Goal: Information Seeking & Learning: Understand process/instructions

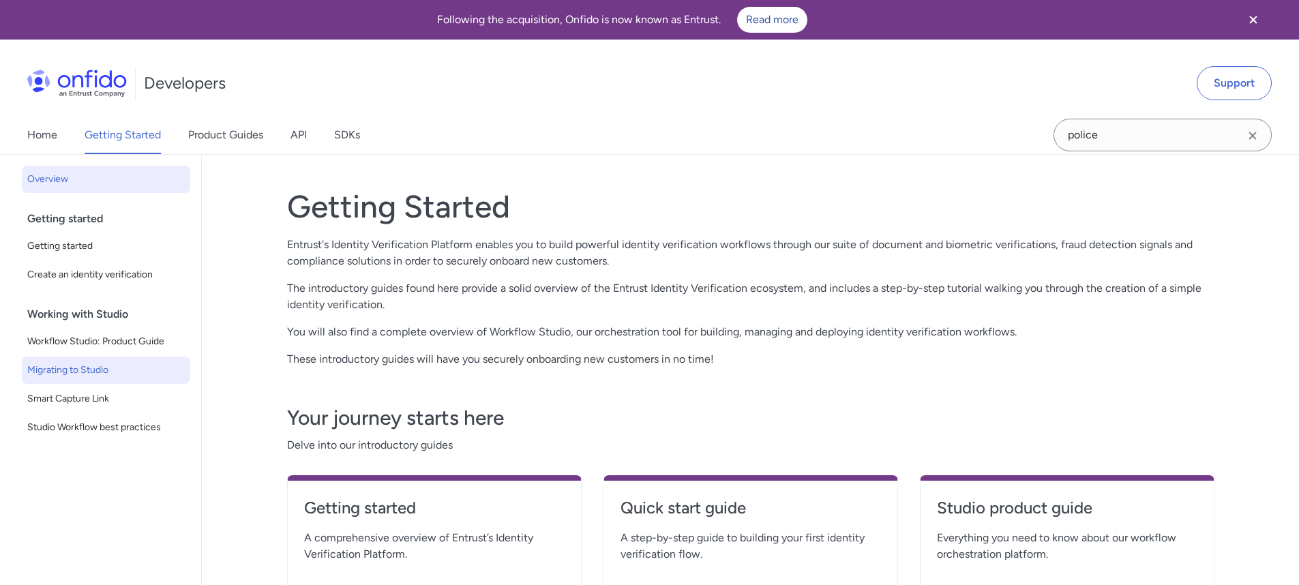
click at [108, 382] on link "Migrating to Studio" at bounding box center [106, 369] width 168 height 27
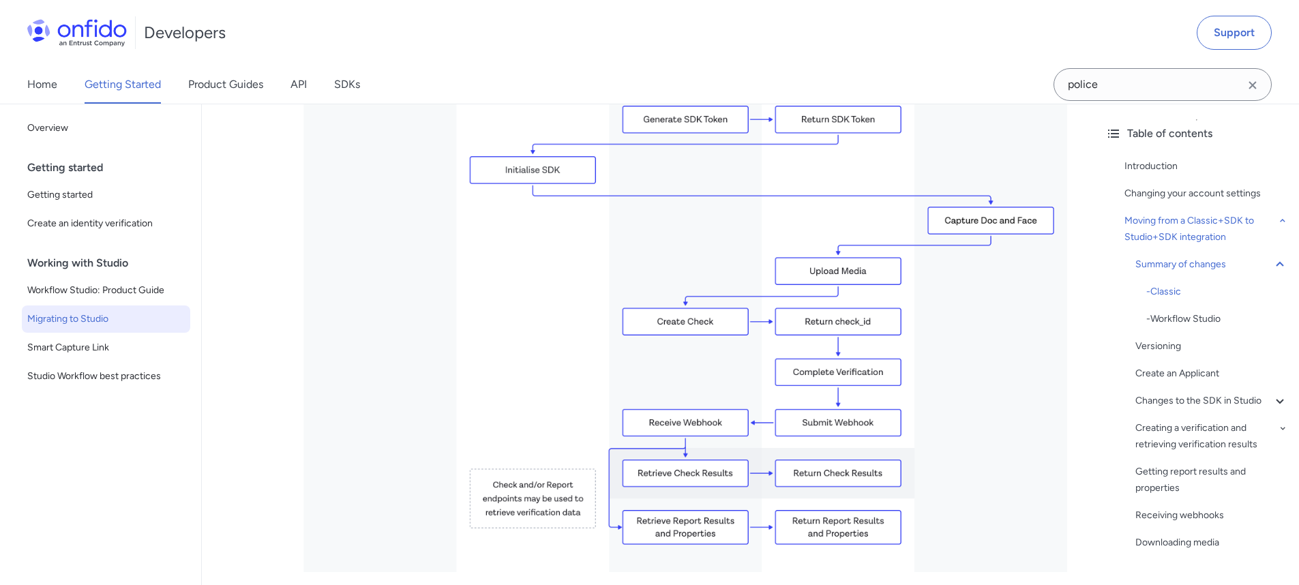
scroll to position [2211, 0]
click at [354, 83] on link "SDKs" at bounding box center [347, 84] width 26 height 38
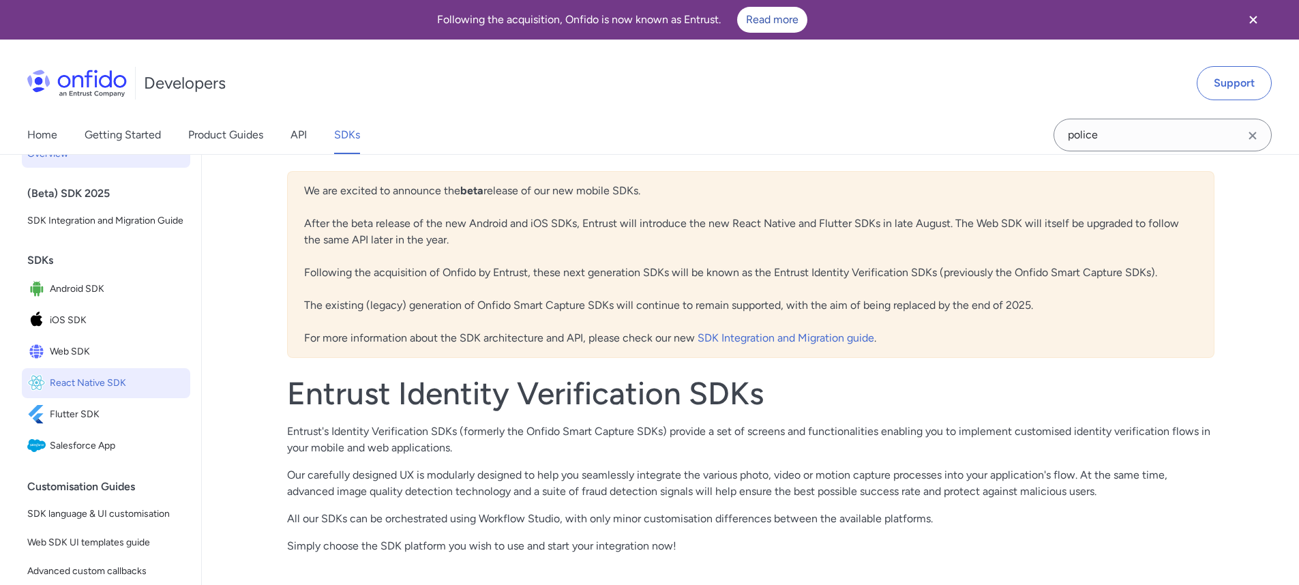
scroll to position [26, 0]
click at [98, 366] on link "Web SDK" at bounding box center [106, 351] width 168 height 30
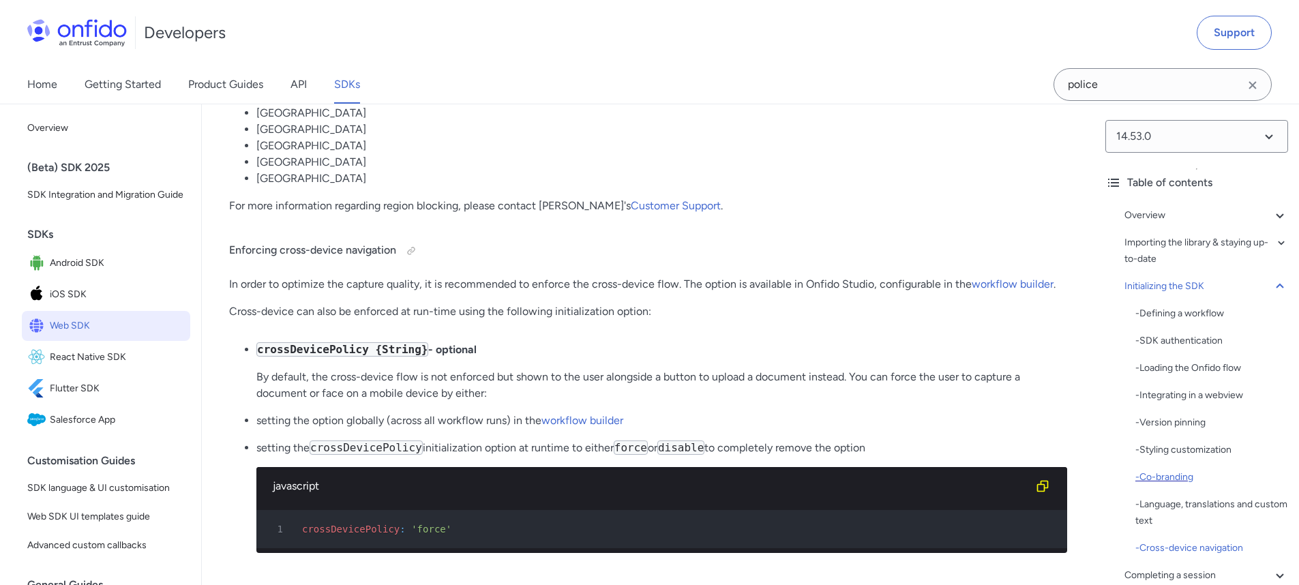
scroll to position [206, 0]
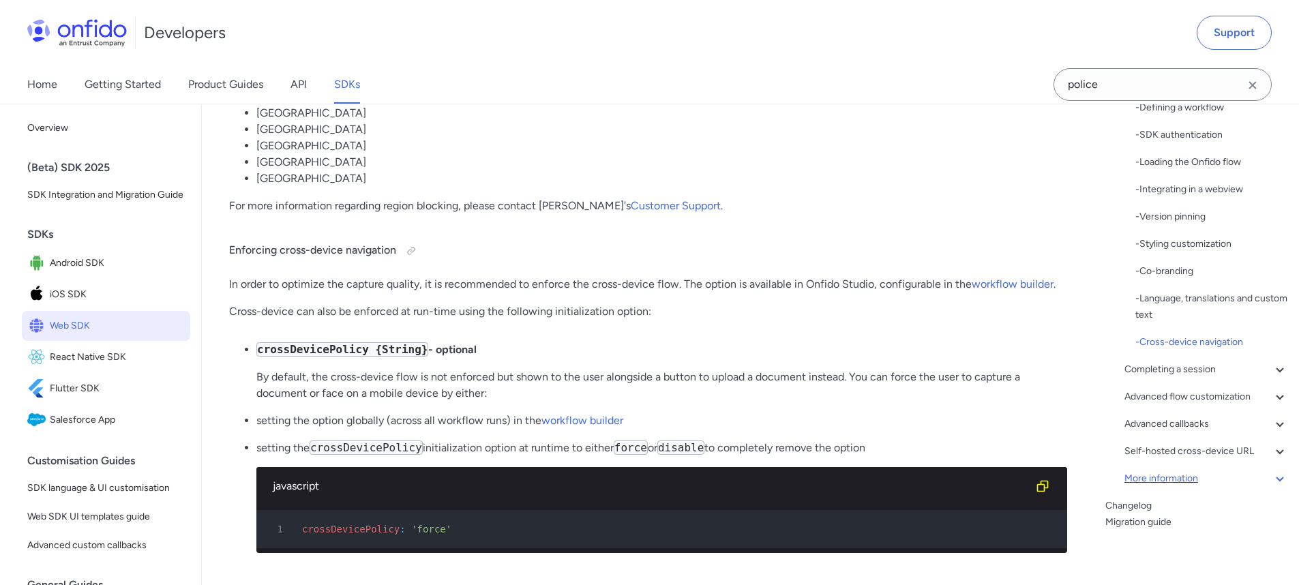
click at [1271, 475] on icon at bounding box center [1279, 478] width 16 height 16
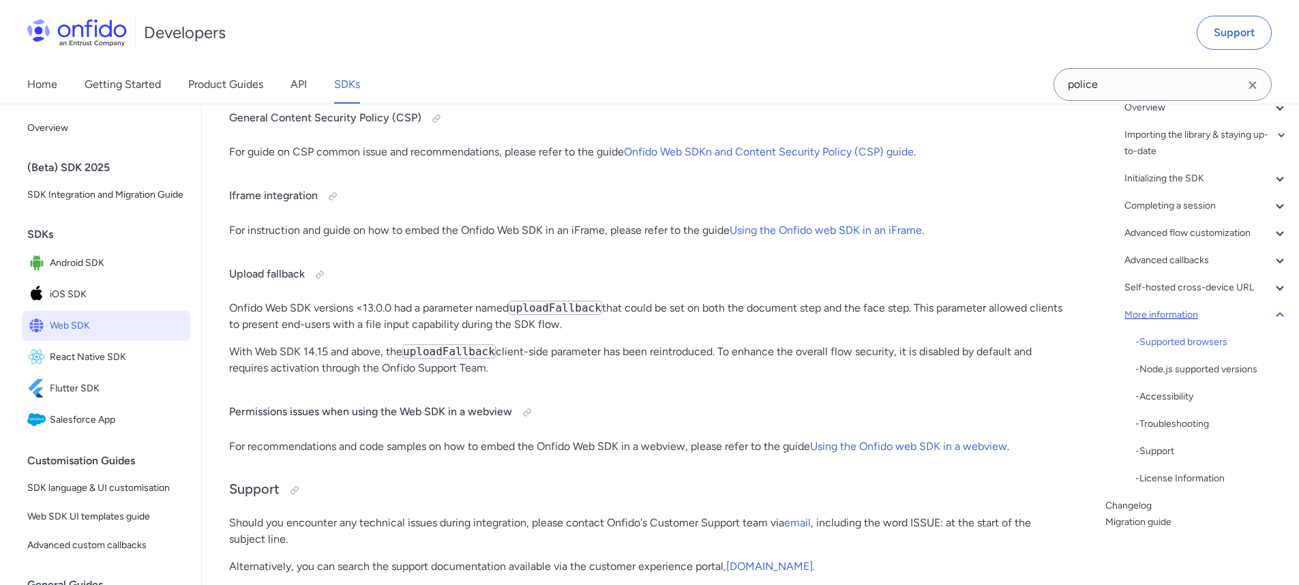
scroll to position [108, 0]
click at [1271, 313] on icon at bounding box center [1279, 315] width 16 height 16
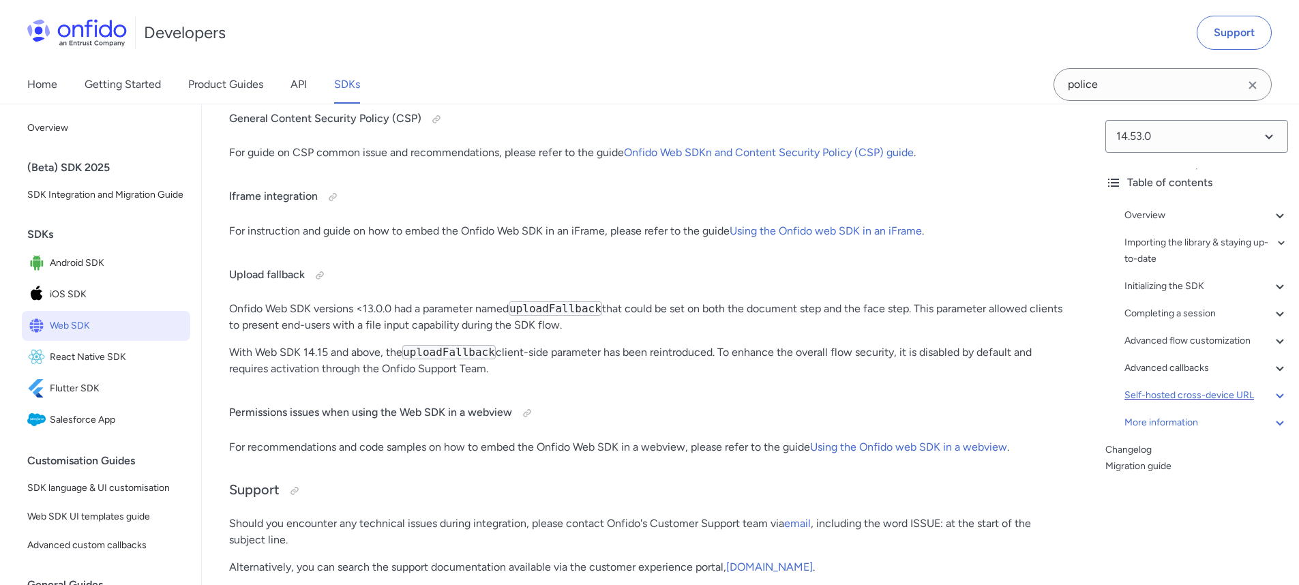
click at [1258, 395] on div "Self-hosted cross-device URL" at bounding box center [1206, 395] width 164 height 16
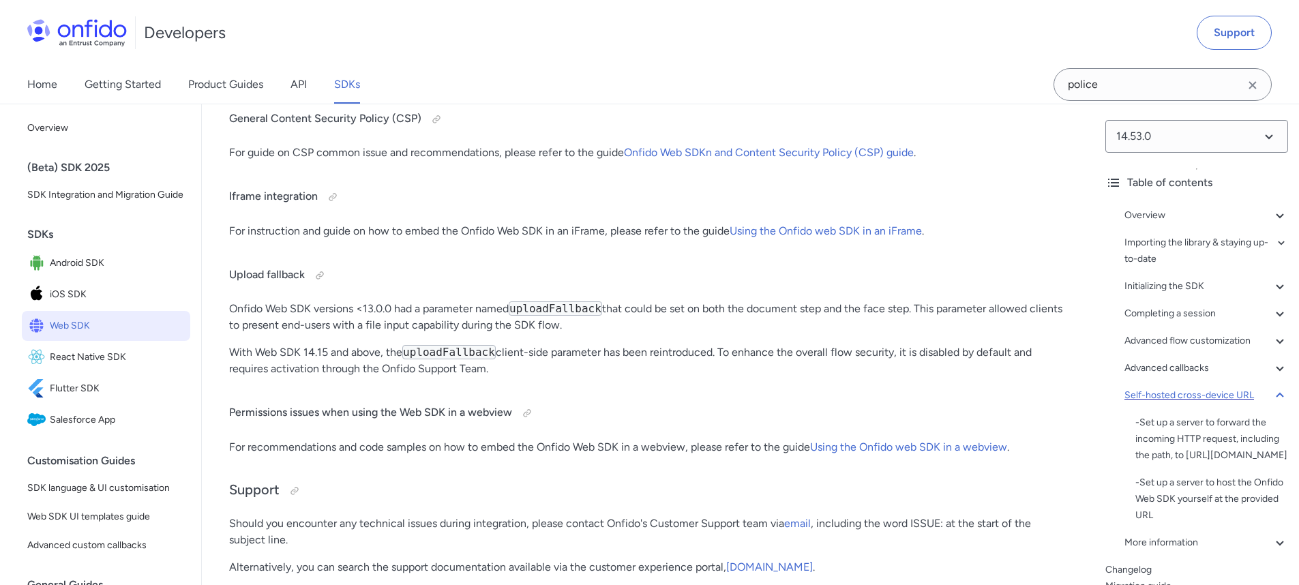
scroll to position [34123, 0]
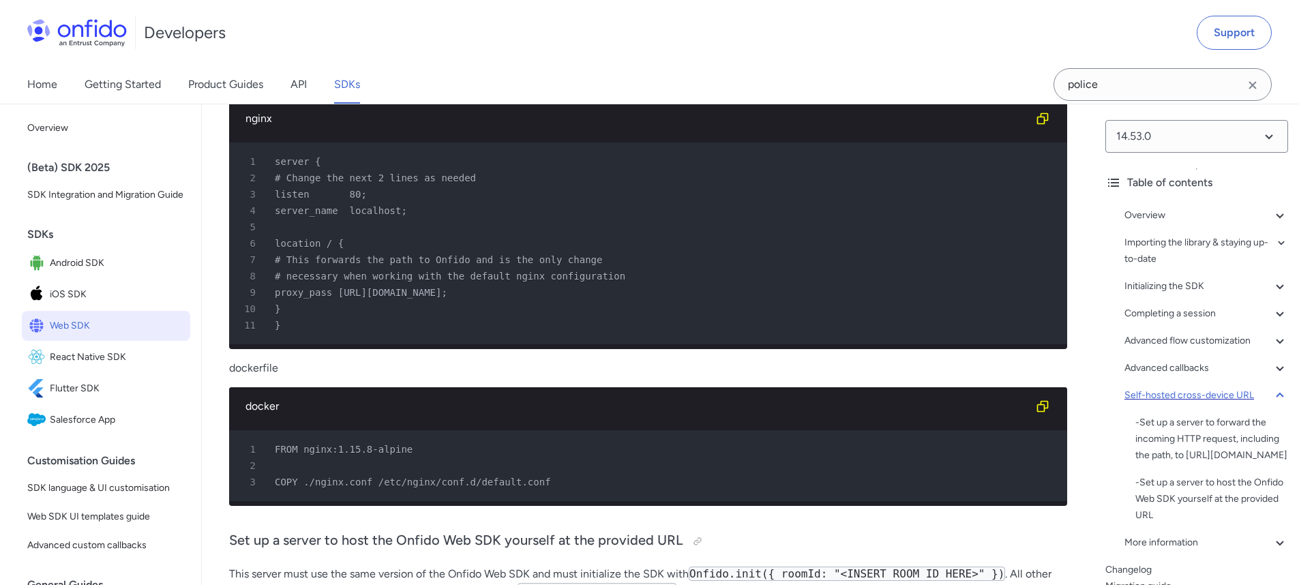
click at [1258, 395] on div "Self-hosted cross-device URL" at bounding box center [1206, 395] width 164 height 16
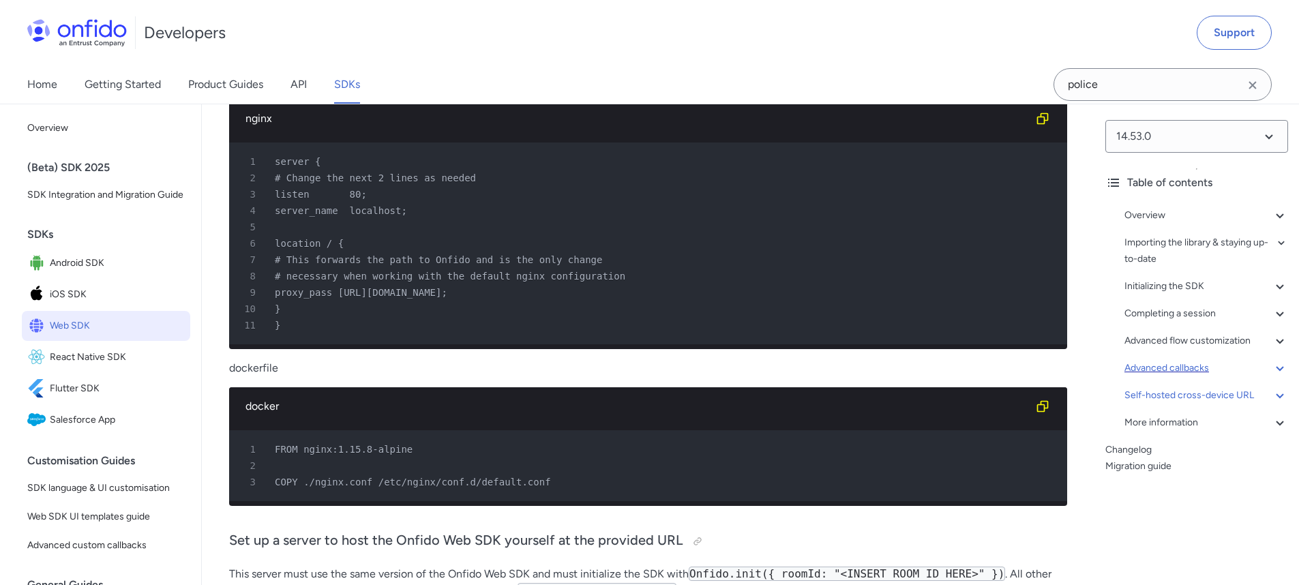
click at [1271, 369] on icon at bounding box center [1279, 368] width 16 height 16
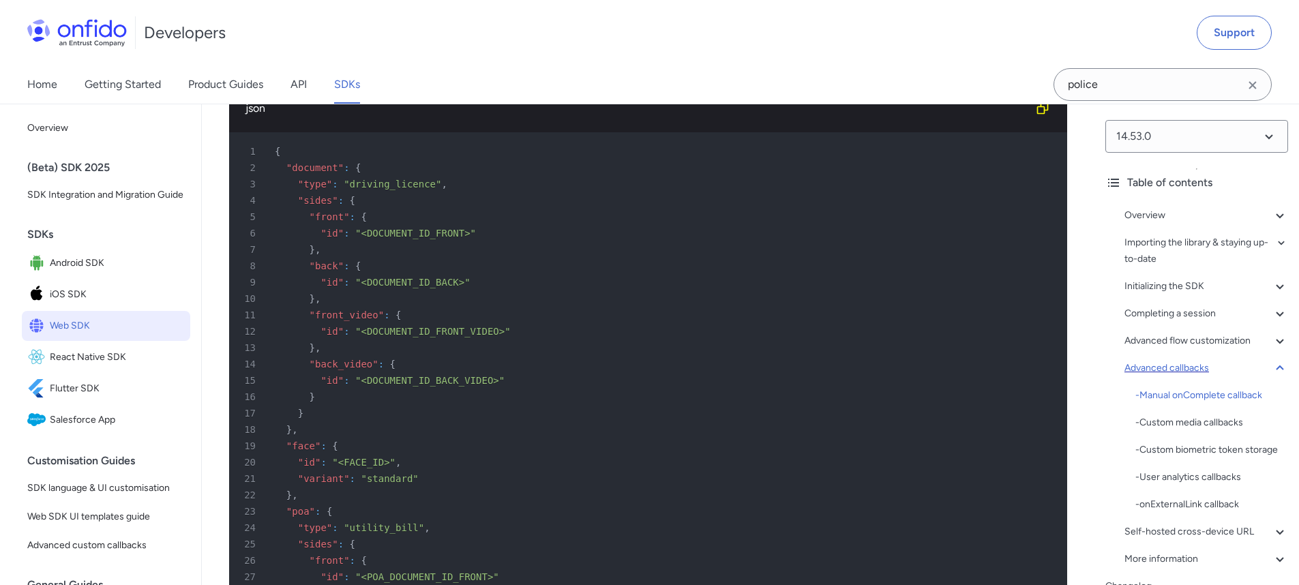
click at [1271, 371] on icon at bounding box center [1279, 368] width 16 height 16
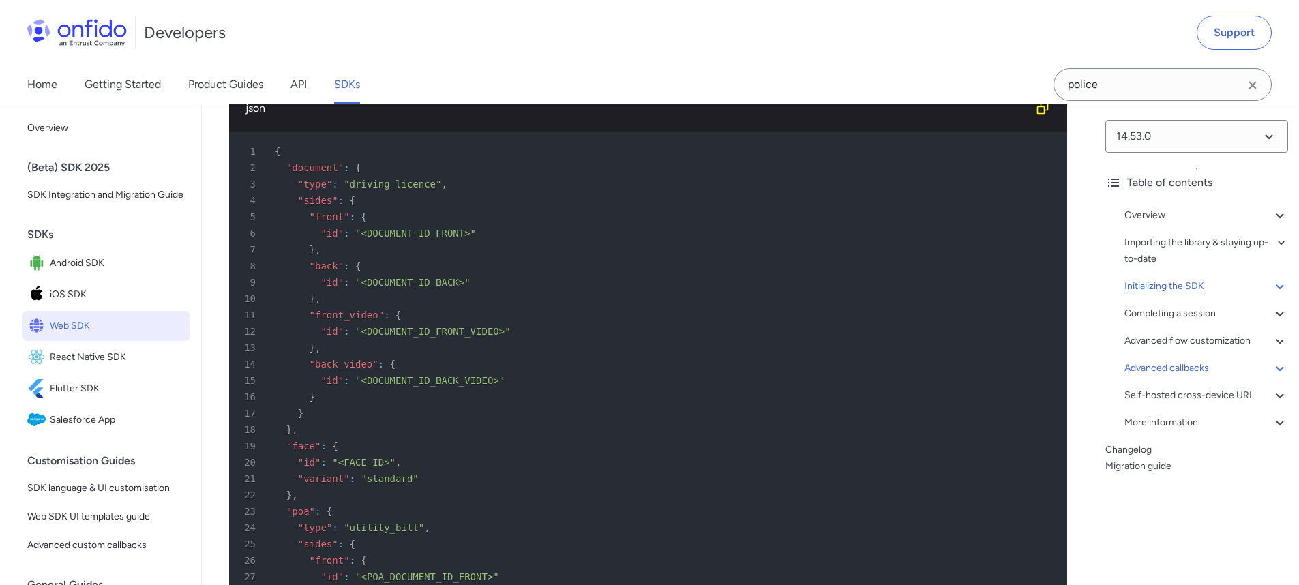
click at [1260, 290] on div "Initializing the SDK" at bounding box center [1206, 286] width 164 height 16
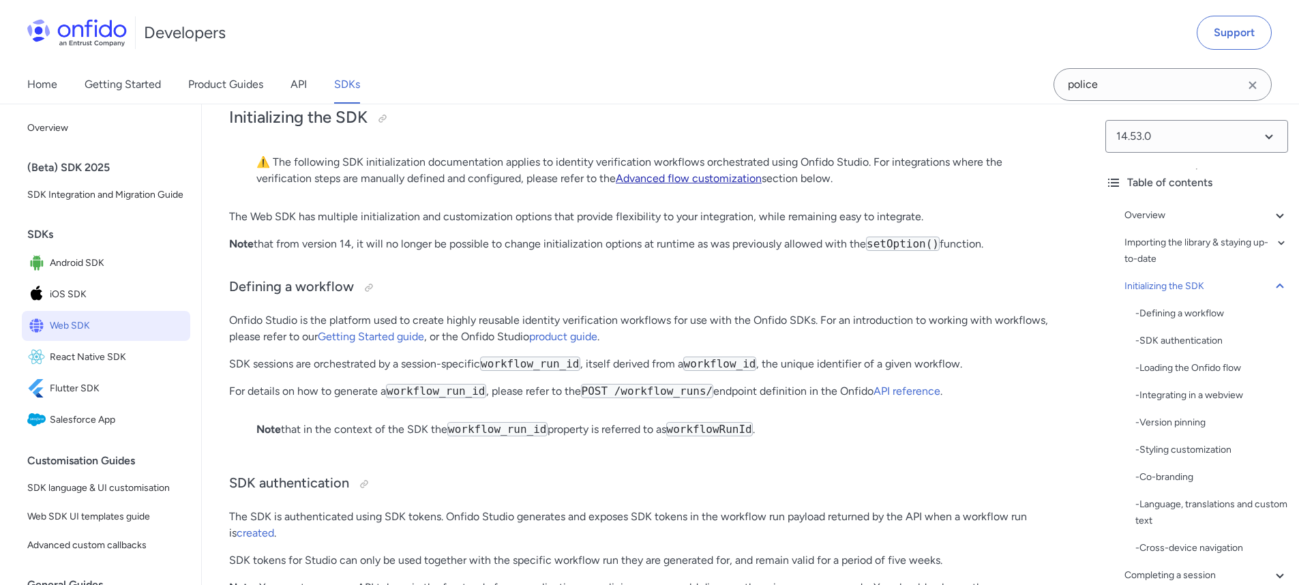
click at [712, 185] on link "Advanced flow customization" at bounding box center [689, 178] width 146 height 13
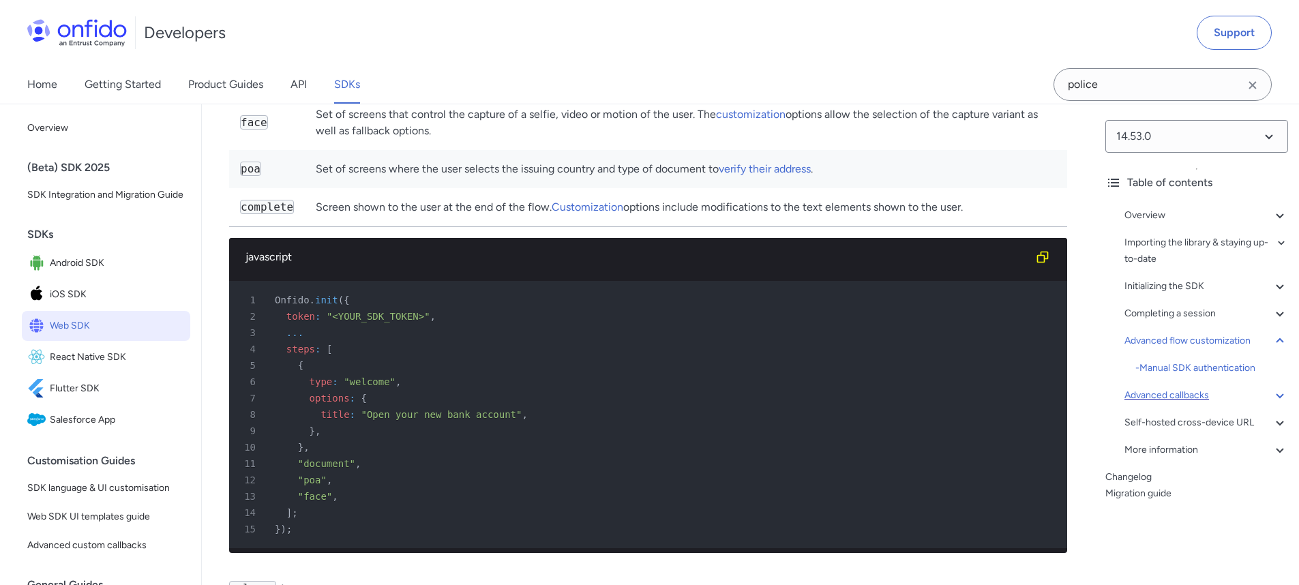
scroll to position [18211, 0]
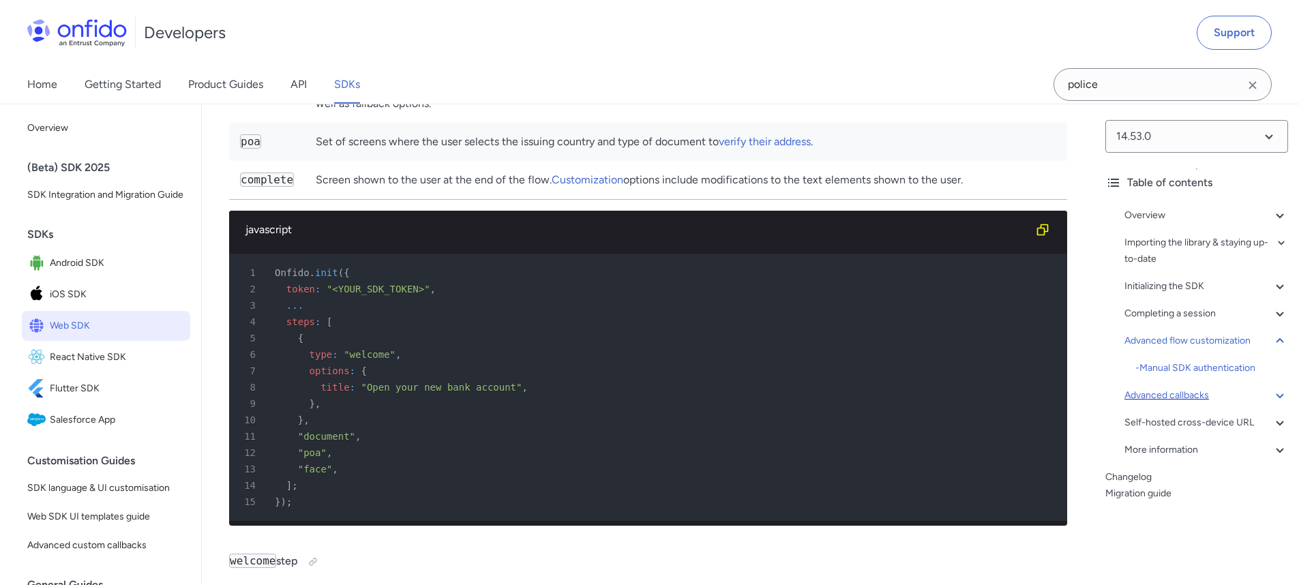
click at [779, 93] on link "customization" at bounding box center [751, 86] width 70 height 13
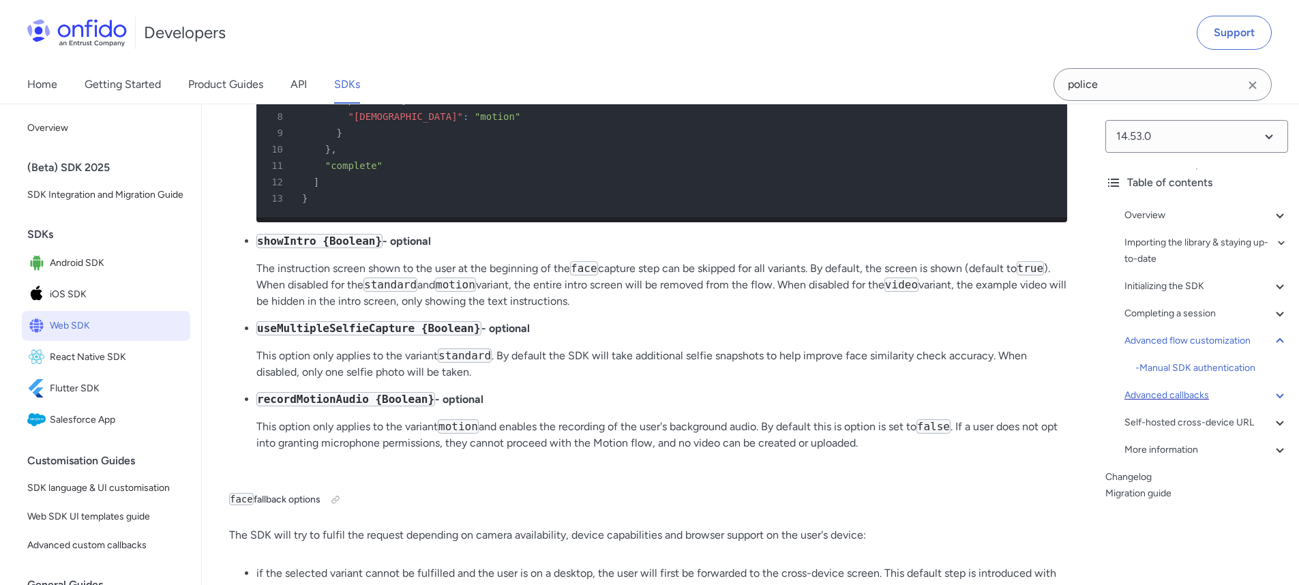
scroll to position [22570, 0]
